Goal: Information Seeking & Learning: Find specific fact

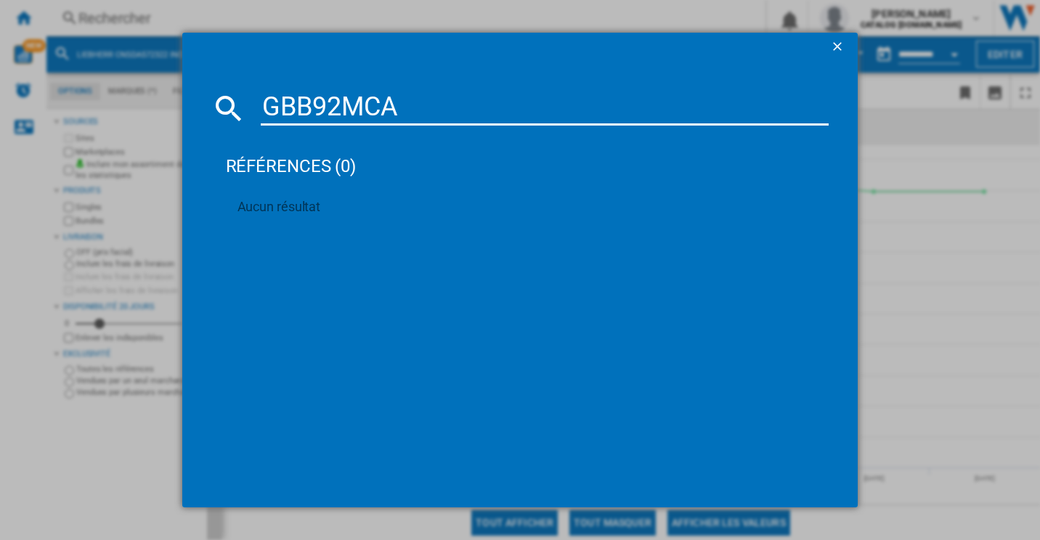
click at [377, 101] on input "GBB92MCA" at bounding box center [545, 108] width 569 height 35
click at [442, 70] on md-dialog-content "RB390N4B références (0) Aucun résultat" at bounding box center [520, 285] width 676 height 447
click at [424, 120] on input "RB390N4B" at bounding box center [545, 108] width 569 height 35
click at [423, 120] on input "RB390N4B" at bounding box center [545, 108] width 569 height 35
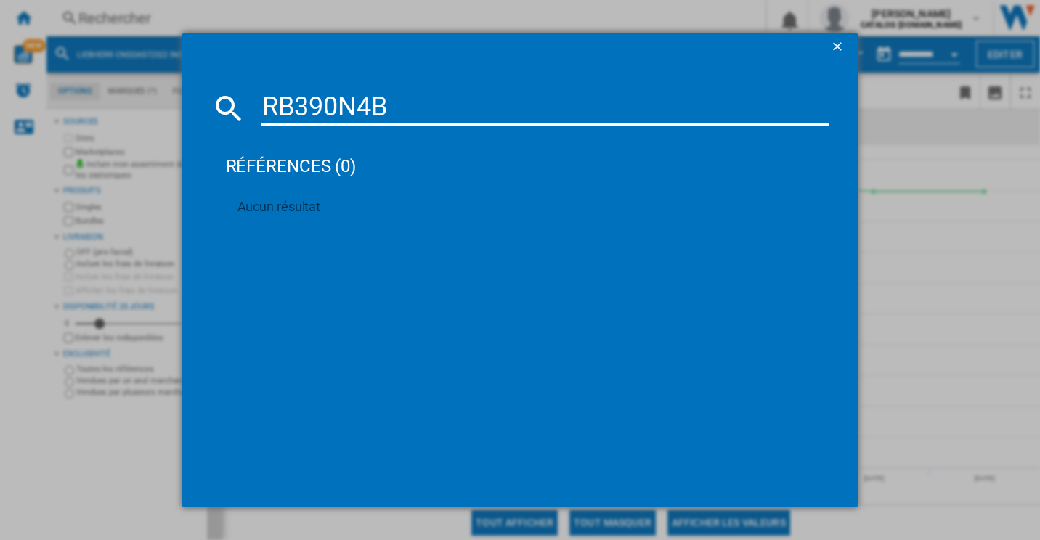
paste input "GBV7280CM"
type input "GBV7280C"
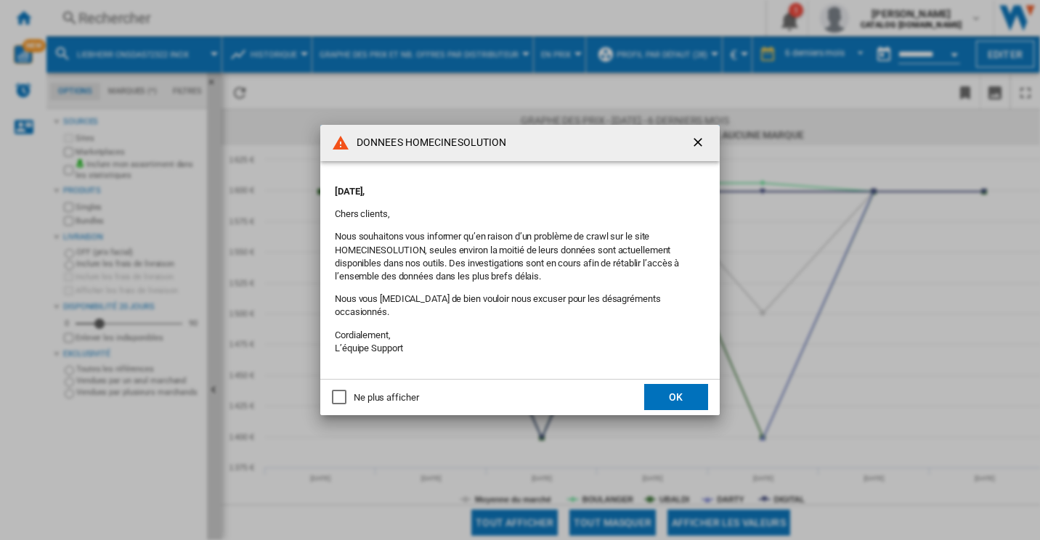
click at [660, 394] on button "OK" at bounding box center [676, 397] width 64 height 26
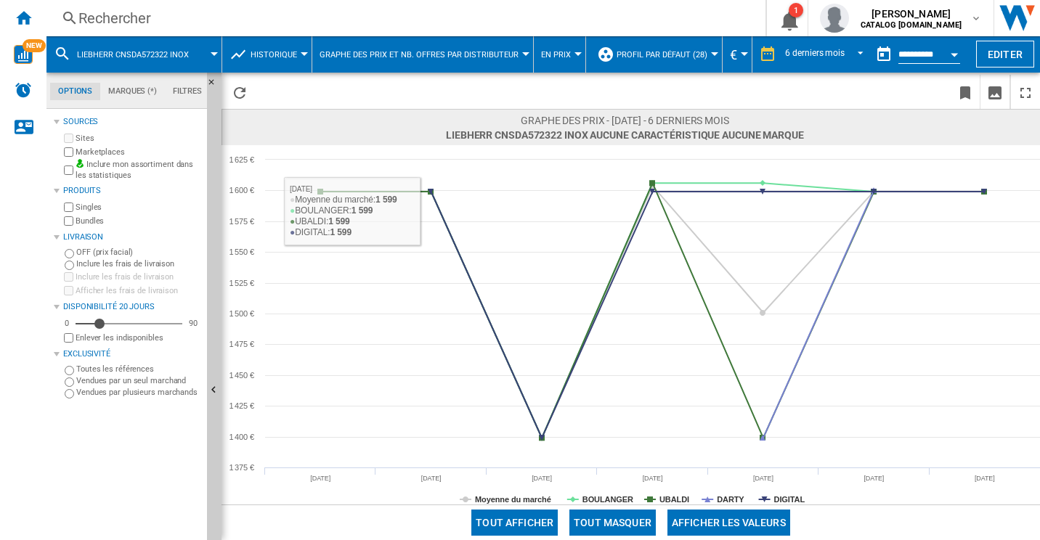
click at [111, 15] on div "Rechercher" at bounding box center [402, 18] width 649 height 20
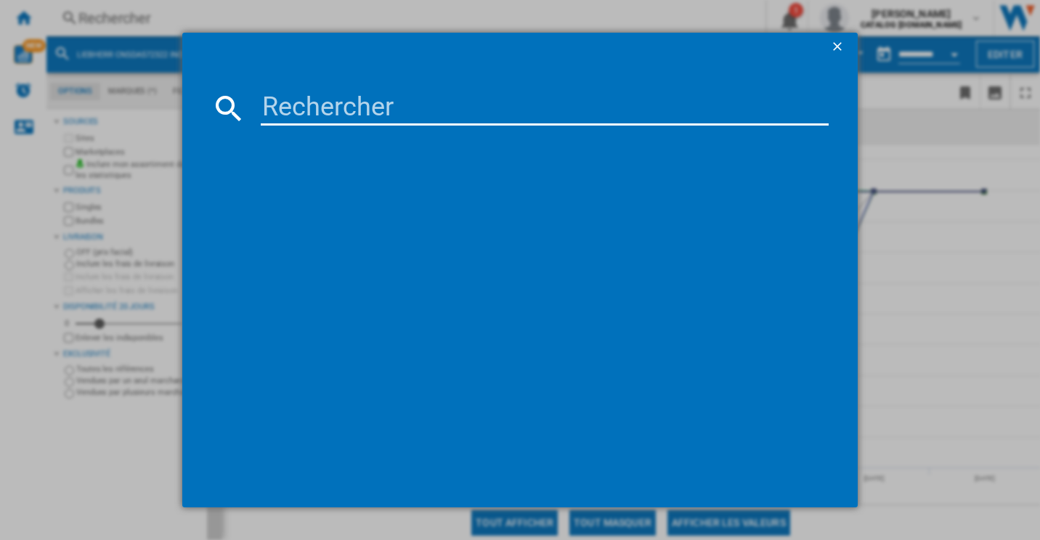
drag, startPoint x: 380, startPoint y: 85, endPoint x: 382, endPoint y: 94, distance: 9.6
click at [382, 85] on md-dialog-content at bounding box center [520, 285] width 676 height 447
click at [381, 102] on input at bounding box center [545, 108] width 569 height 35
paste input "GBV7280CMB"
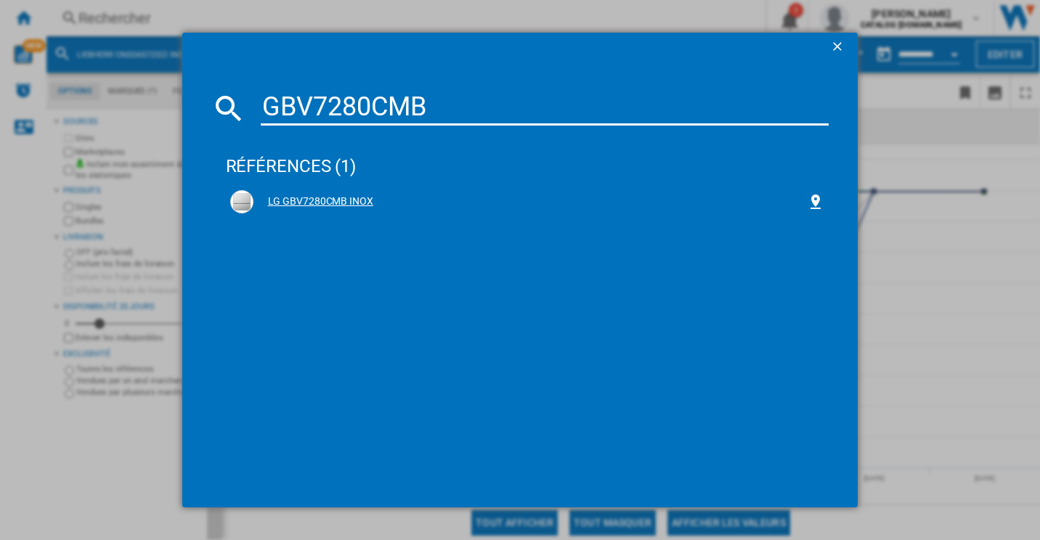
type input "GBV7280CMB"
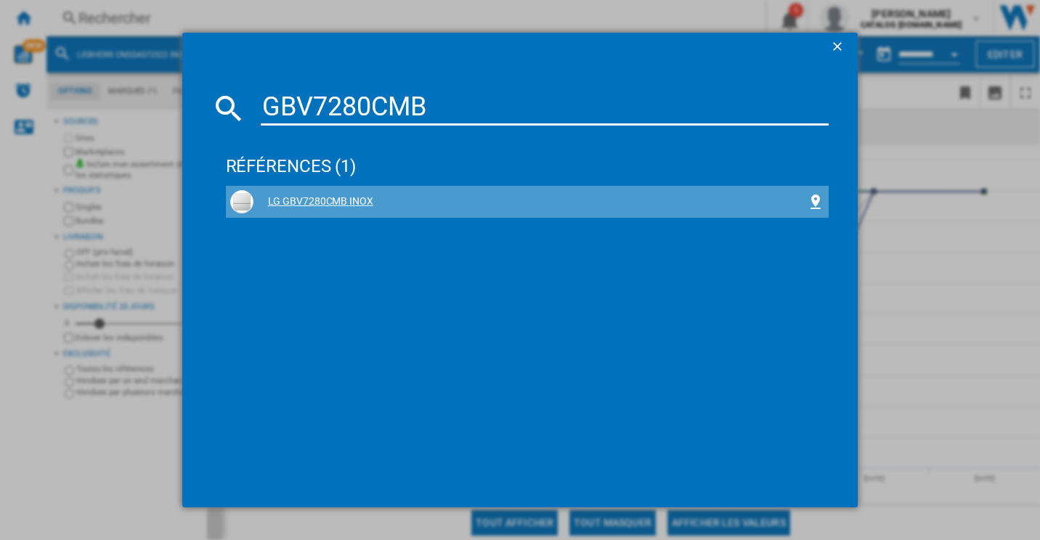
click at [331, 198] on div "LG GBV7280CMB INOX" at bounding box center [530, 202] width 554 height 15
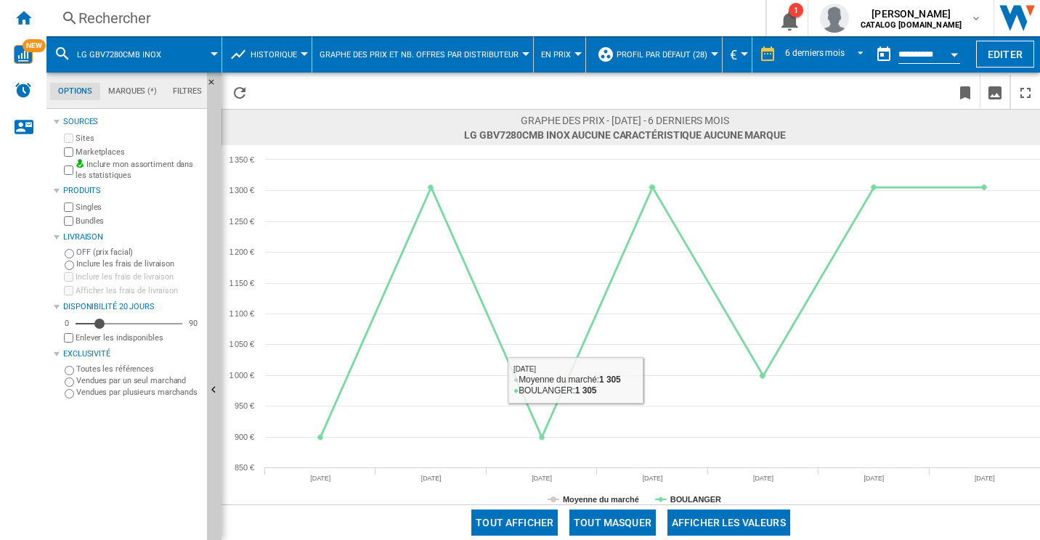
drag, startPoint x: 601, startPoint y: 513, endPoint x: 610, endPoint y: 512, distance: 8.7
click at [601, 513] on button "Tout masquer" at bounding box center [612, 523] width 86 height 26
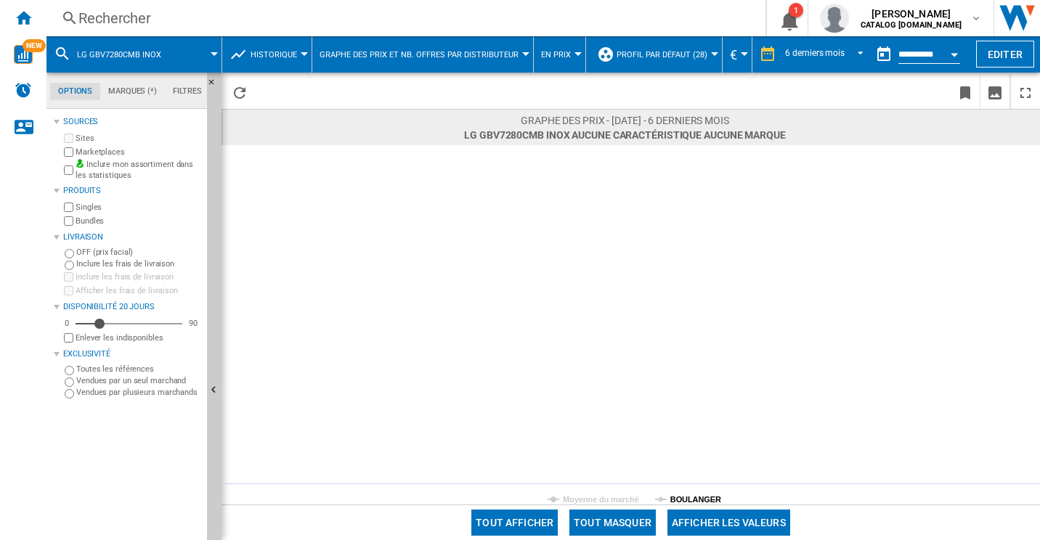
click at [692, 495] on tspan "BOULANGER" at bounding box center [695, 499] width 51 height 9
